Goal: Information Seeking & Learning: Compare options

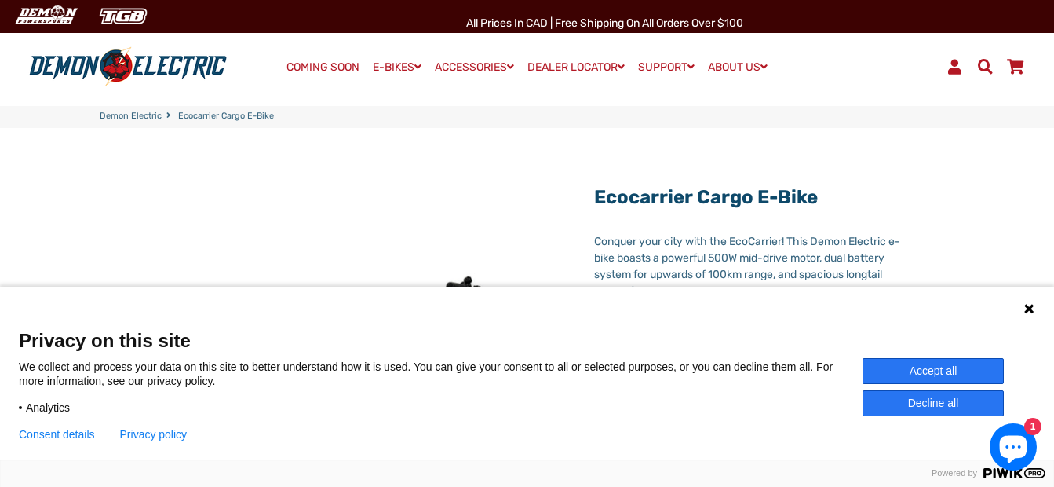
click at [881, 365] on button "Accept all" at bounding box center [933, 371] width 141 height 26
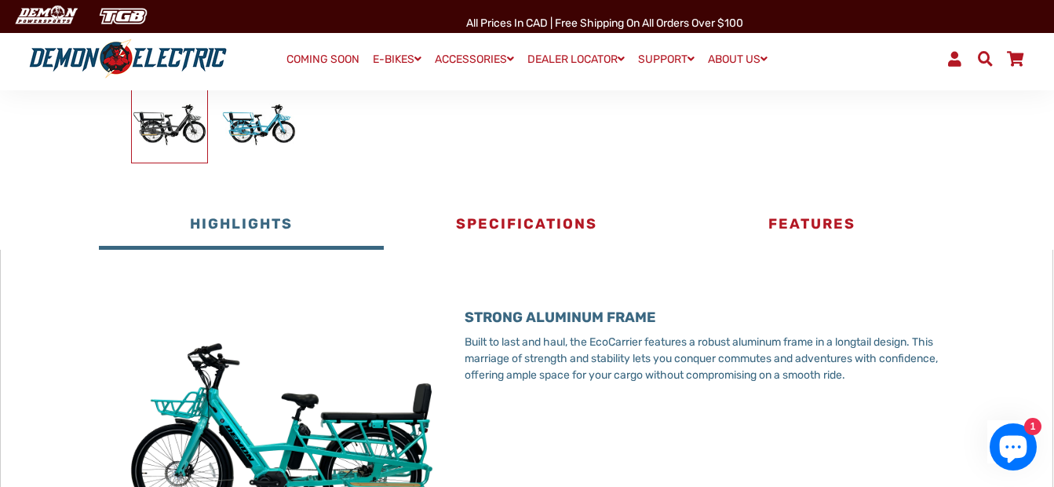
scroll to position [79, 0]
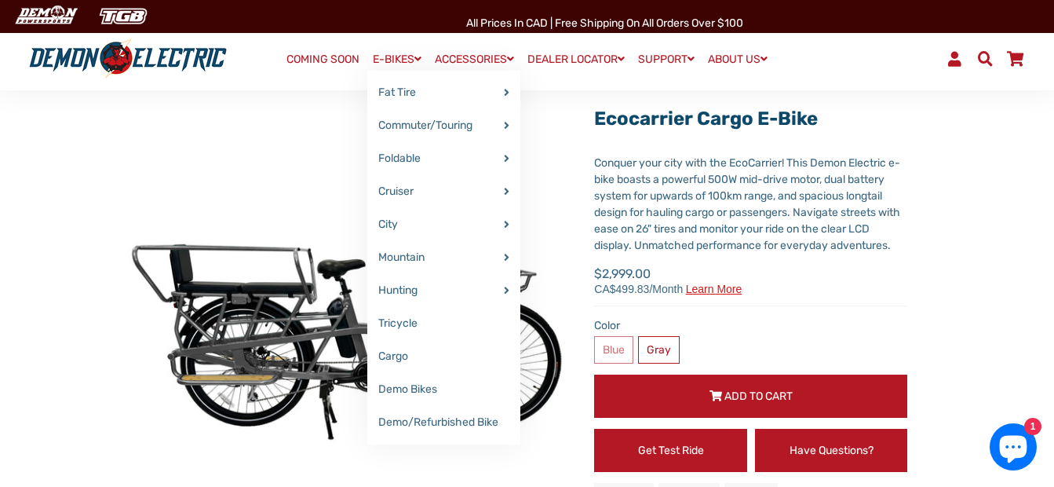
click at [415, 58] on span at bounding box center [418, 58] width 7 height 11
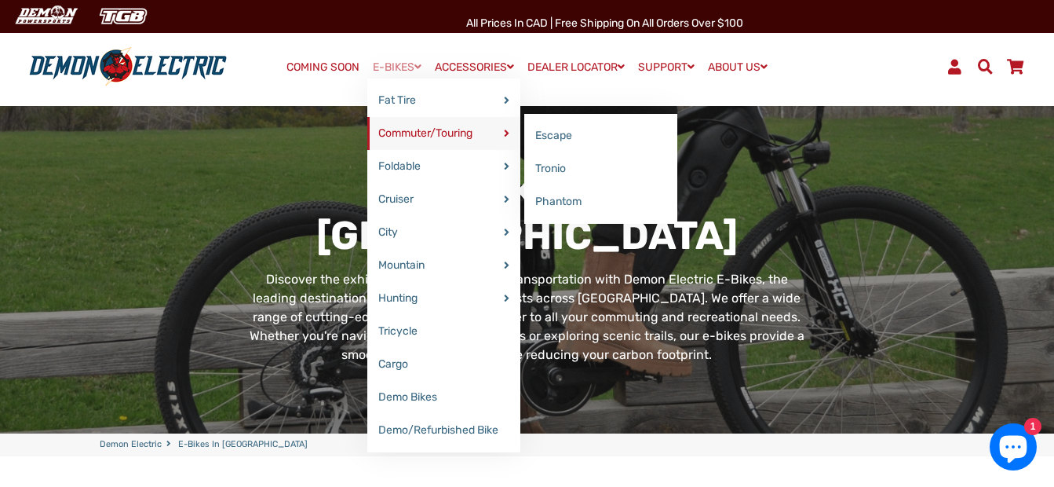
click at [409, 130] on link "Commuter/Touring" at bounding box center [443, 133] width 153 height 33
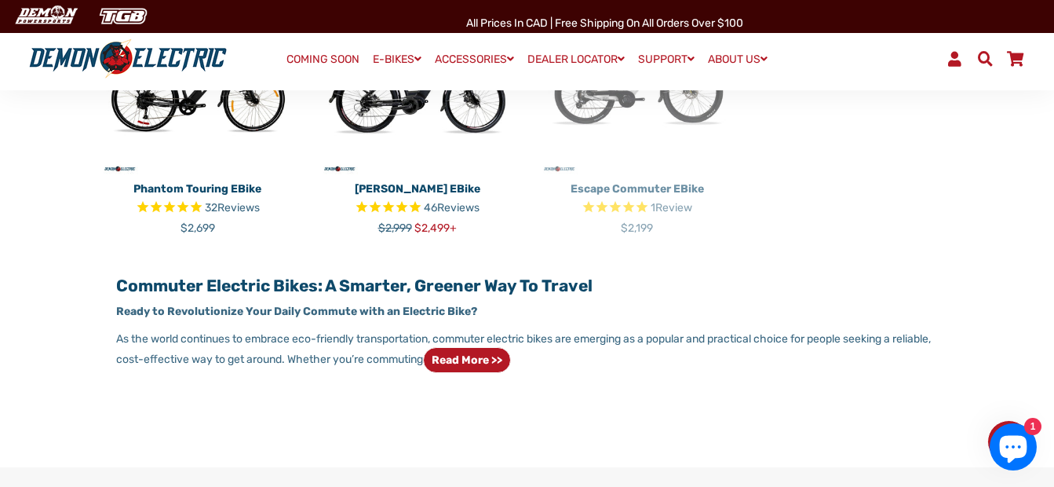
scroll to position [707, 0]
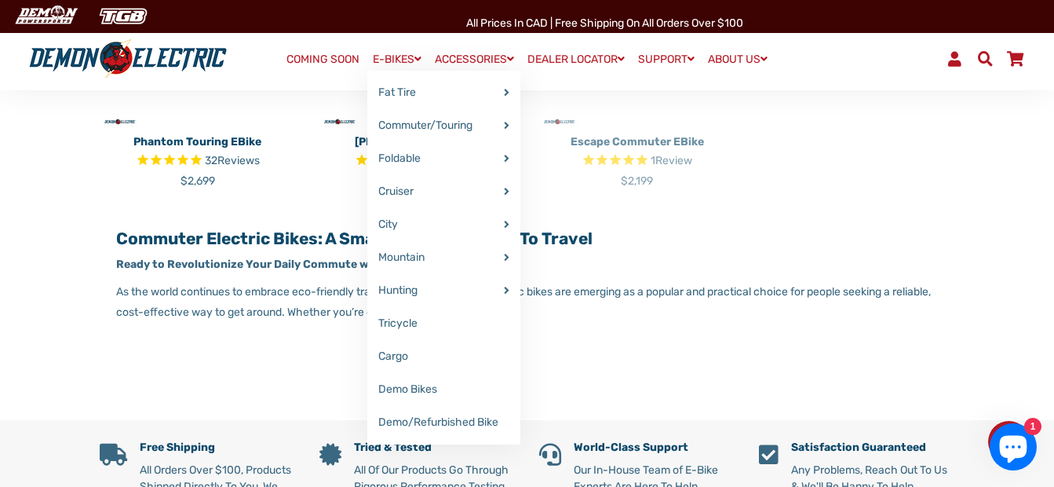
click at [404, 62] on link "E-BIKES" at bounding box center [397, 59] width 60 height 23
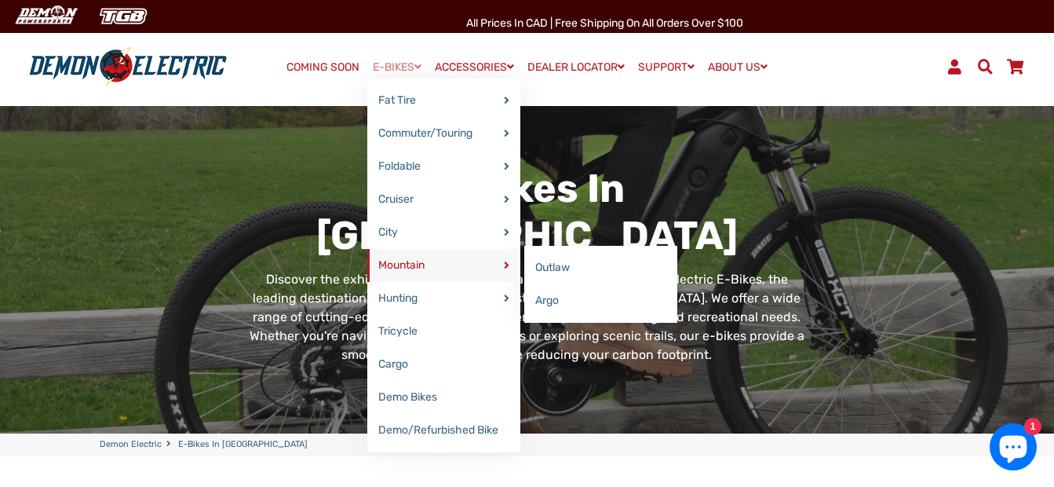
click at [393, 259] on link "Mountain" at bounding box center [443, 265] width 153 height 33
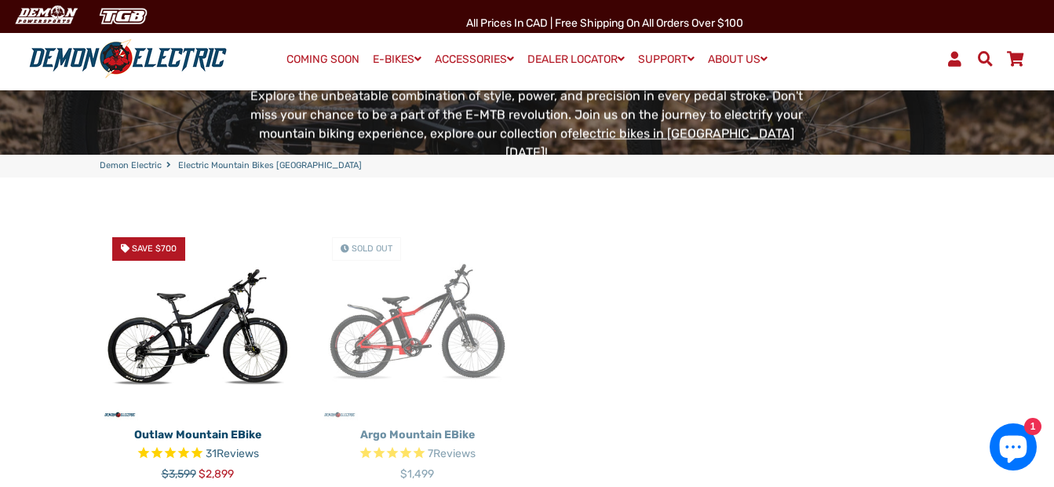
scroll to position [393, 0]
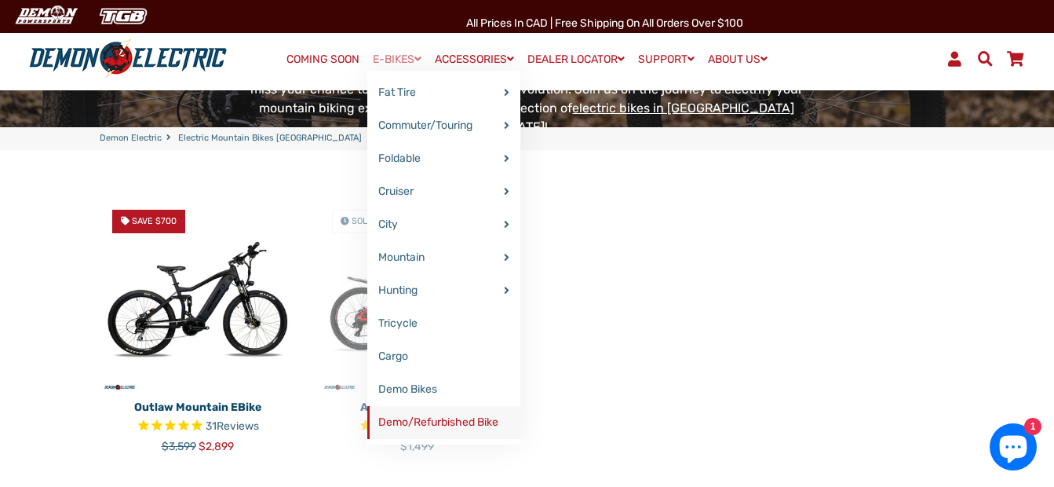
click at [398, 418] on link "Demo/Refurbished Bike" at bounding box center [443, 422] width 153 height 33
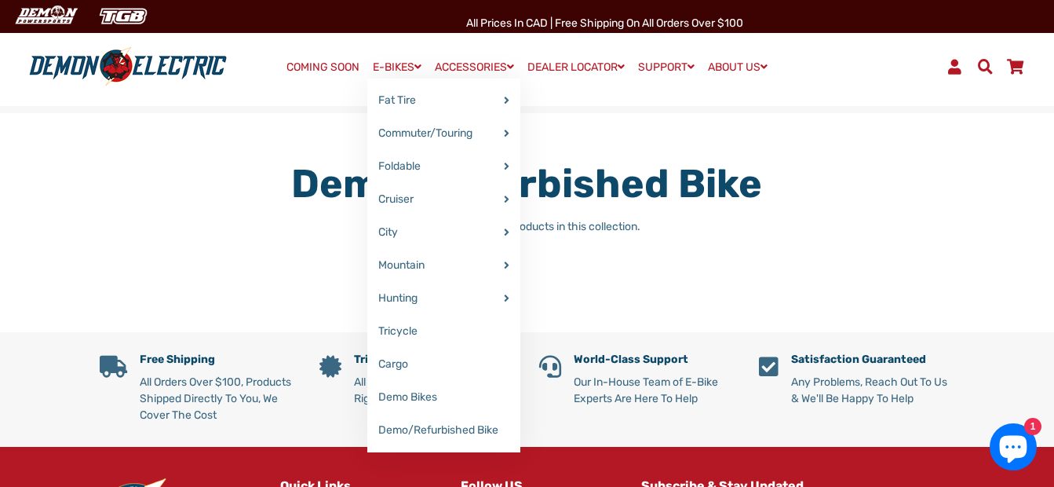
click at [400, 68] on link "E-BIKES" at bounding box center [397, 67] width 60 height 23
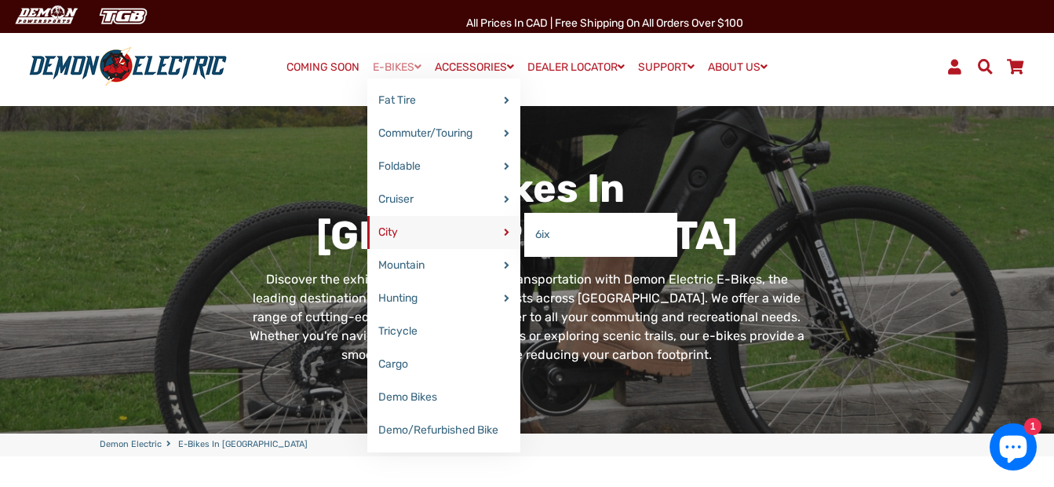
click at [393, 230] on link "City" at bounding box center [443, 232] width 153 height 33
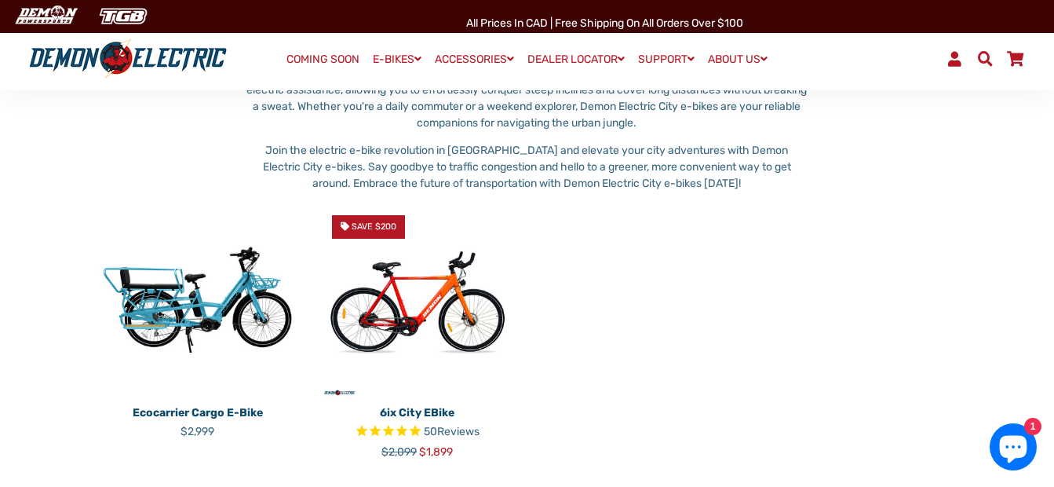
scroll to position [157, 0]
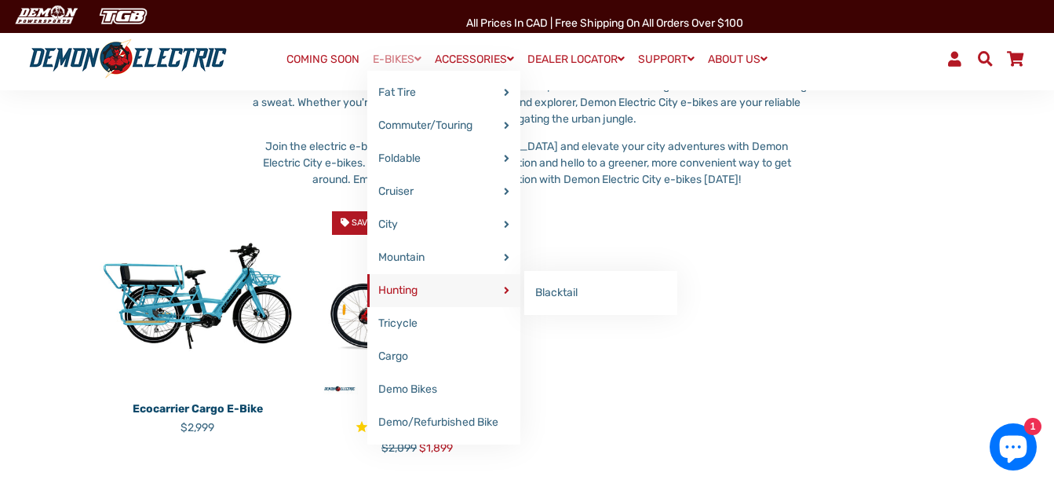
click at [396, 284] on link "Hunting" at bounding box center [443, 290] width 153 height 33
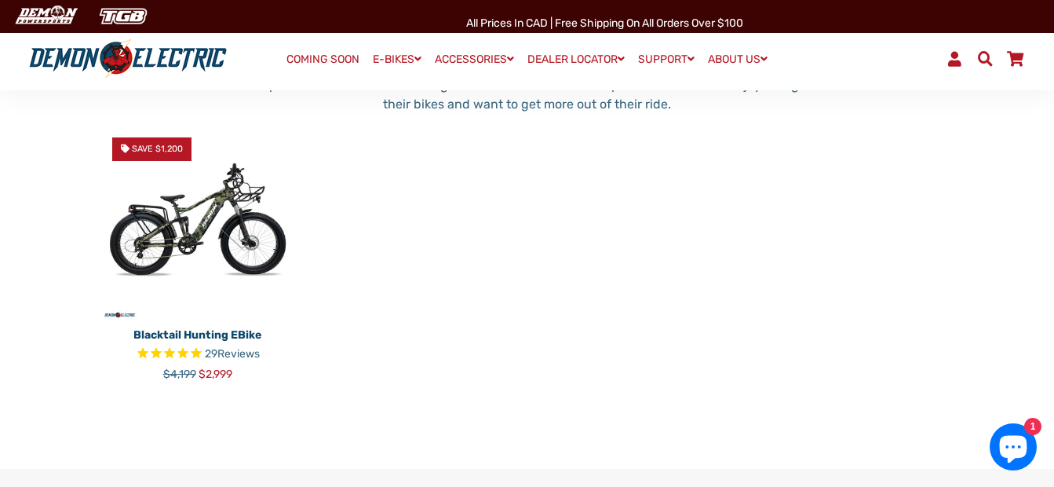
scroll to position [157, 0]
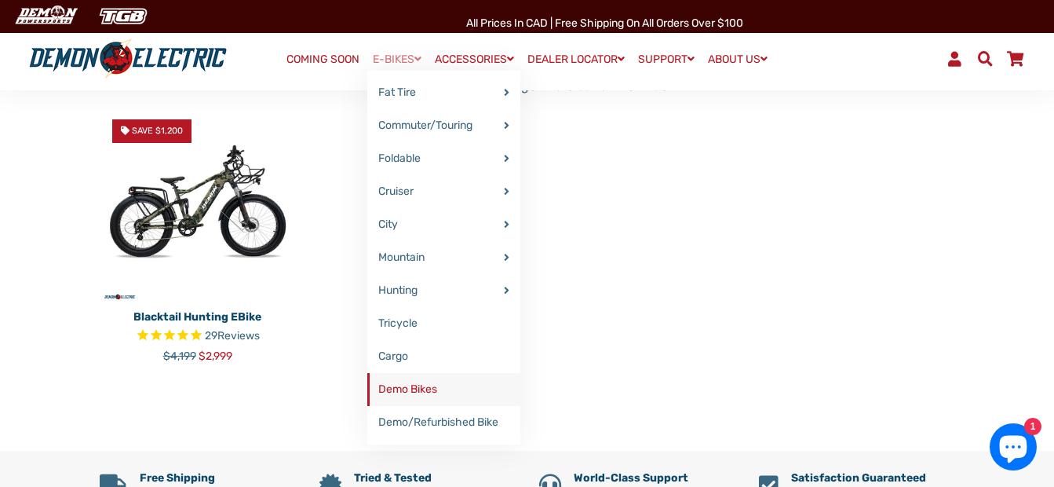
click at [395, 386] on link "Demo Bikes" at bounding box center [443, 389] width 153 height 33
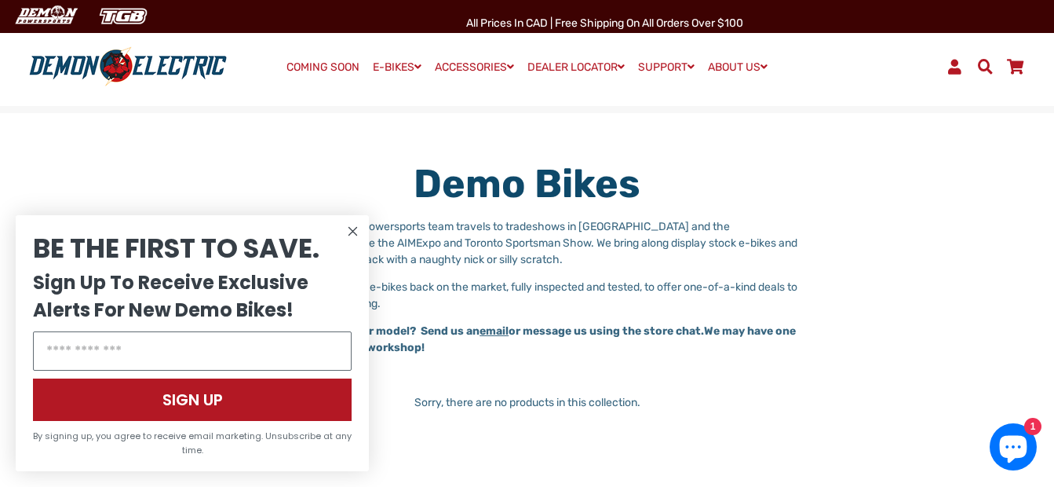
click at [348, 233] on circle "Close dialog" at bounding box center [353, 231] width 19 height 19
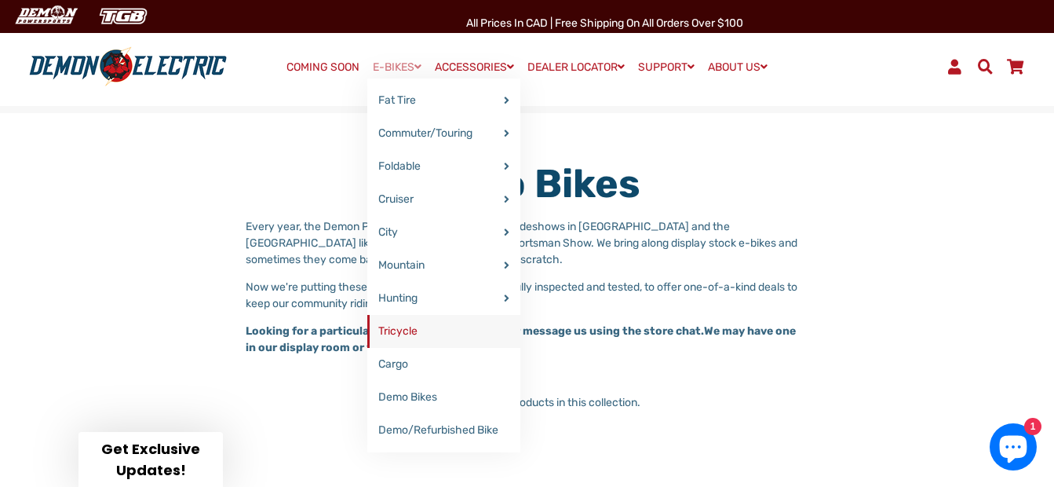
click at [409, 330] on link "Tricycle" at bounding box center [443, 331] width 153 height 33
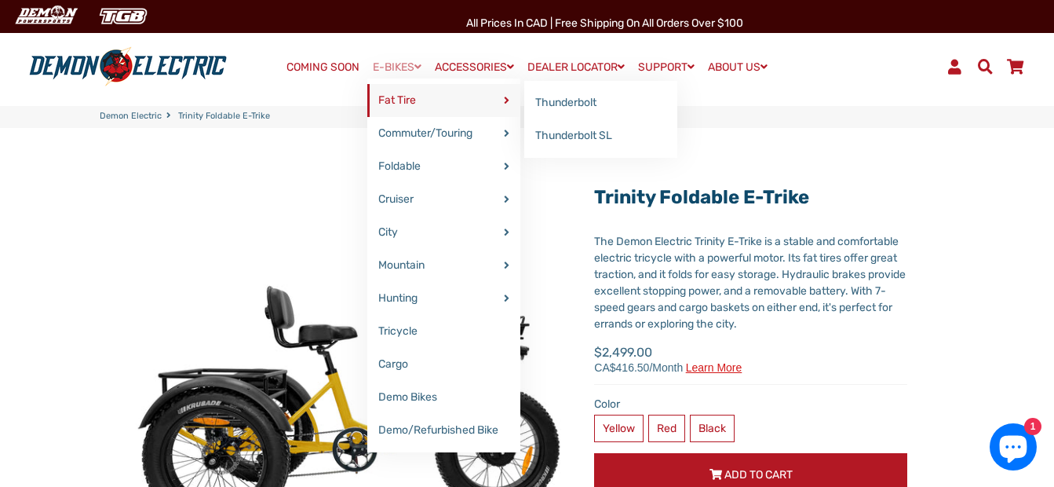
click at [415, 99] on link "Fat Tire" at bounding box center [443, 100] width 153 height 33
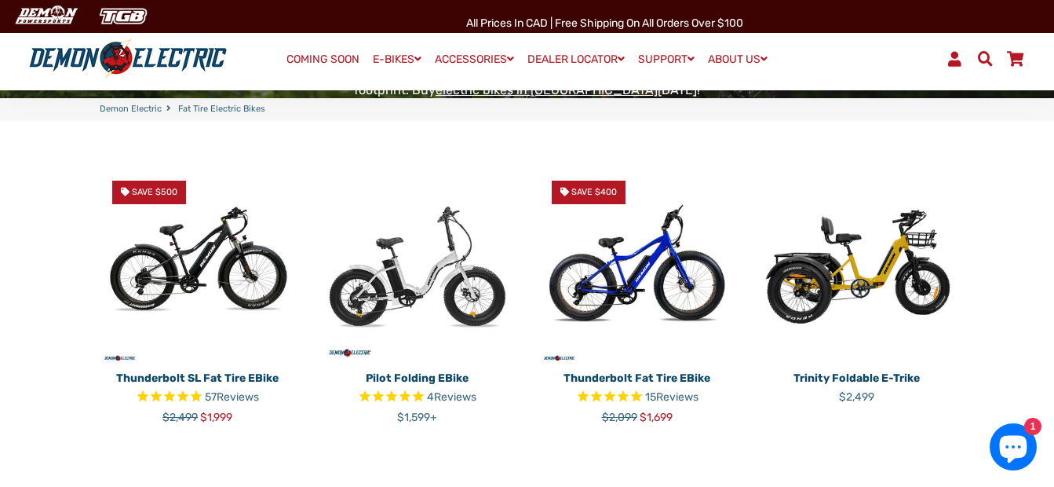
scroll to position [393, 0]
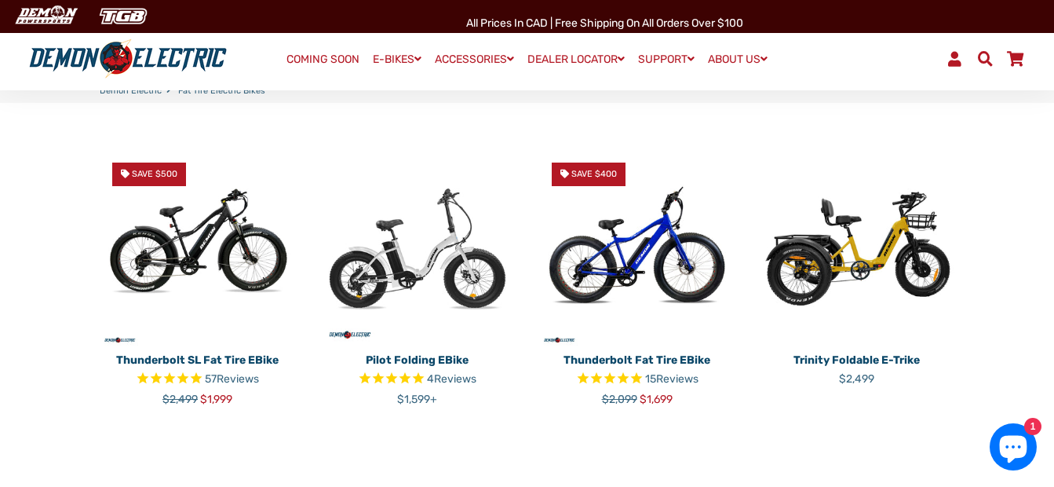
click at [602, 230] on img at bounding box center [637, 248] width 196 height 196
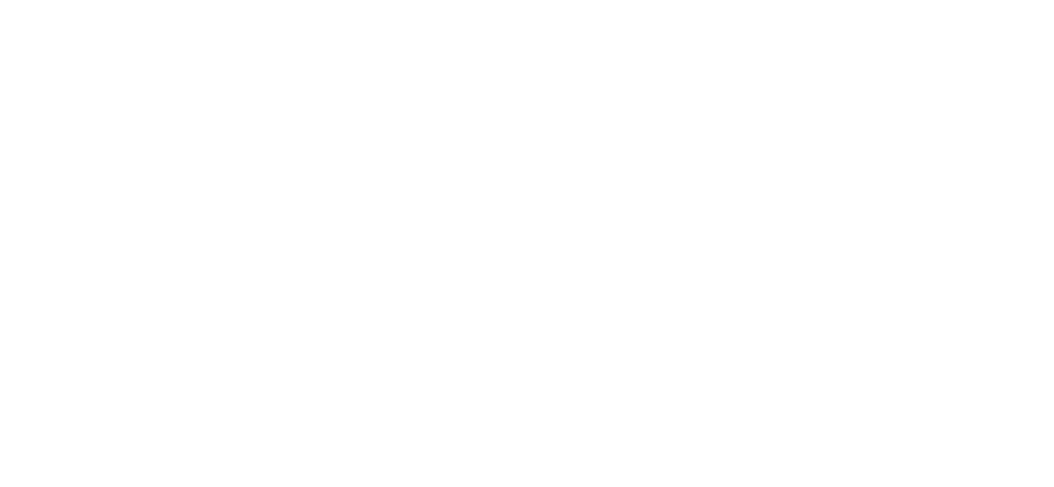
select select "******"
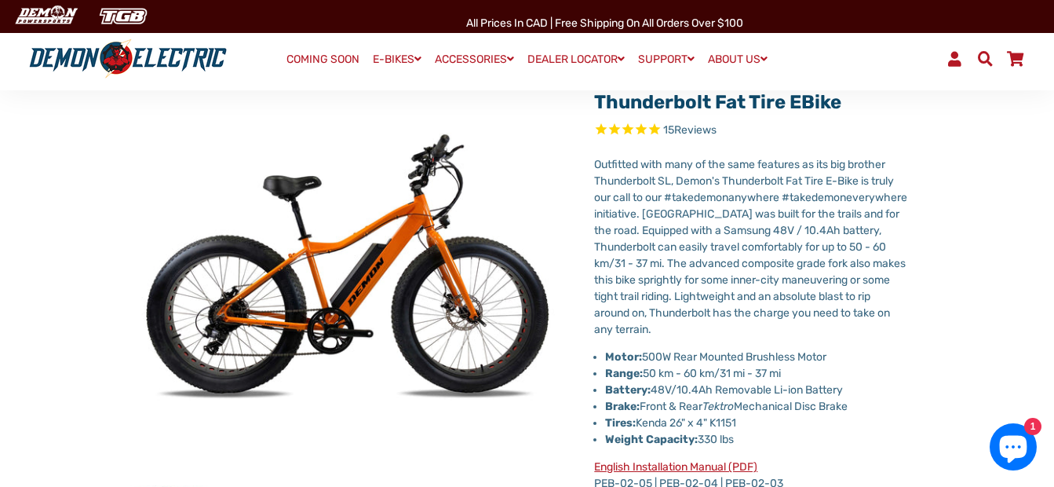
scroll to position [157, 0]
